Goal: Task Accomplishment & Management: Manage account settings

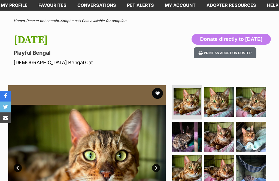
scroll to position [28, 0]
click at [51, 8] on link "Favourites" at bounding box center [52, 5] width 39 height 11
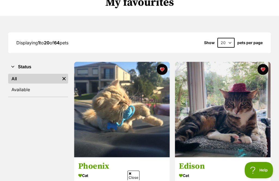
click at [27, 85] on link "Available" at bounding box center [38, 90] width 60 height 10
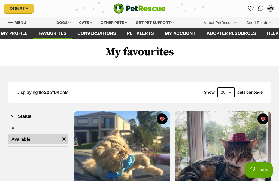
click at [26, 125] on link "All" at bounding box center [38, 128] width 60 height 10
